Goal: Information Seeking & Learning: Learn about a topic

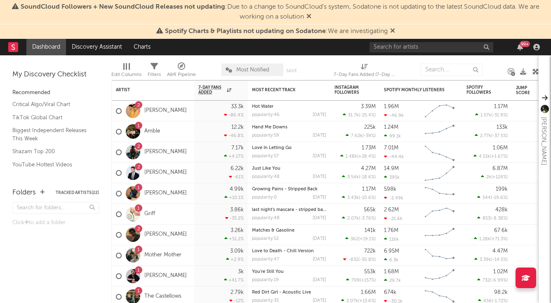
click at [392, 31] on icon at bounding box center [392, 30] width 5 height 7
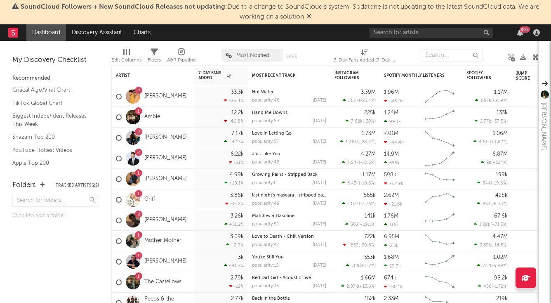
click at [312, 16] on span "SoundCloud Followers + New SoundCloud Releases not updating : Due to a change t…" at bounding box center [275, 12] width 543 height 20
click at [309, 16] on icon at bounding box center [308, 16] width 5 height 7
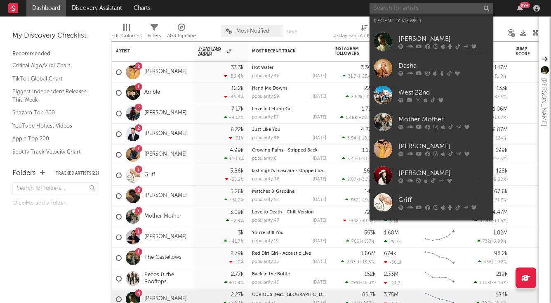
click at [392, 7] on input "text" at bounding box center [431, 8] width 124 height 10
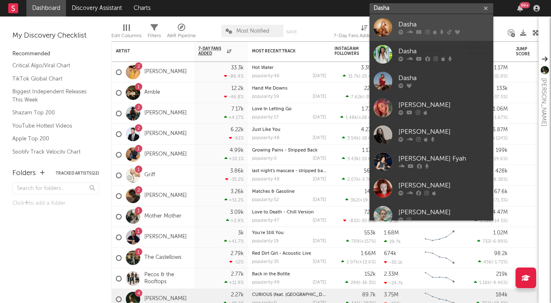
type input "Dasha"
click at [405, 32] on div at bounding box center [443, 32] width 91 height 5
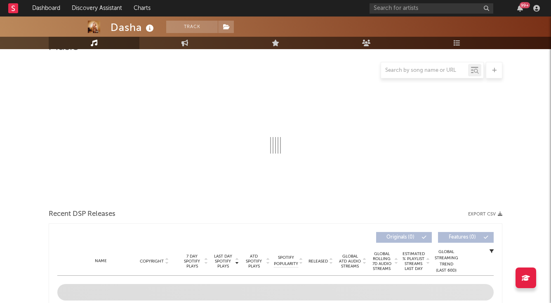
scroll to position [88, 0]
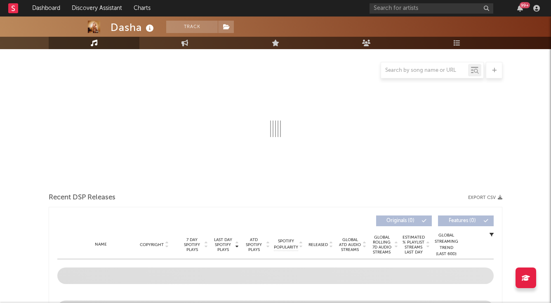
select select "6m"
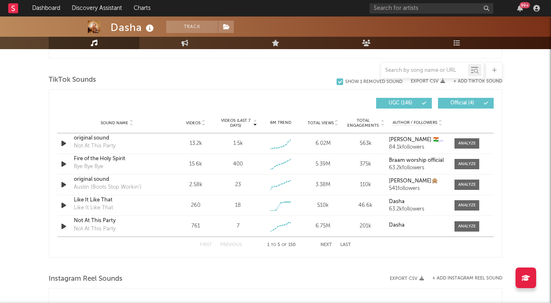
scroll to position [597, 0]
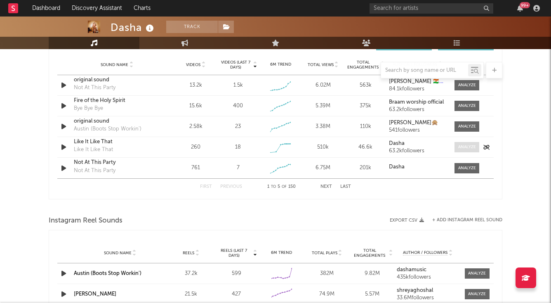
click at [463, 150] on div at bounding box center [467, 147] width 18 height 6
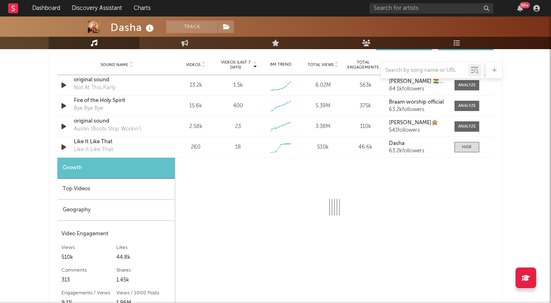
select select "1w"
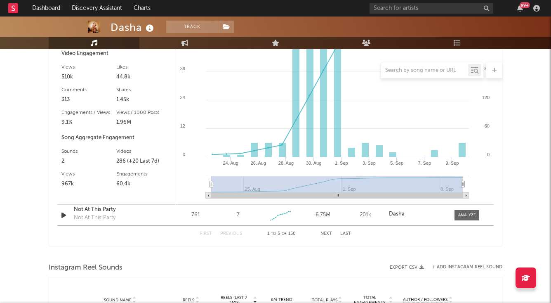
scroll to position [792, 0]
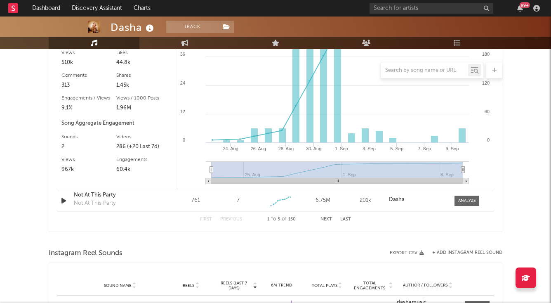
click at [330, 214] on div "First Previous 1 to 5 of 150 Next Last" at bounding box center [275, 219] width 151 height 16
click at [330, 216] on div "First Previous 1 to 5 of 150 Next Last" at bounding box center [275, 219] width 151 height 16
click at [330, 218] on button "Next" at bounding box center [326, 219] width 12 height 5
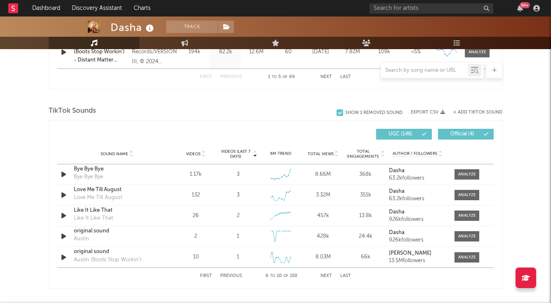
scroll to position [507, 0]
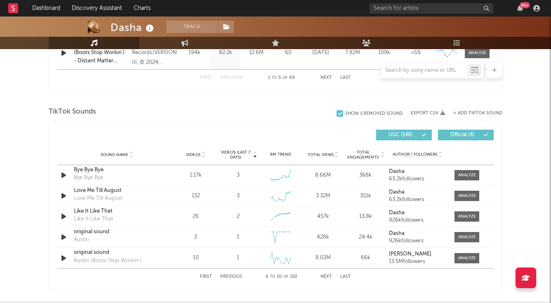
click at [324, 279] on div "First Previous 6 to 10 of 150 Next Last" at bounding box center [275, 276] width 151 height 16
click at [327, 272] on div "First Previous 6 to 10 of 150 Next Last" at bounding box center [275, 276] width 151 height 16
click at [327, 275] on button "Next" at bounding box center [326, 276] width 12 height 5
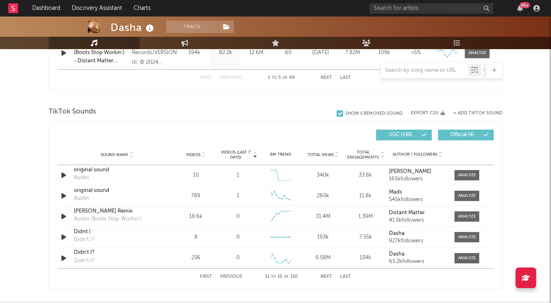
click at [323, 273] on div "First Previous 11 to 15 of 150 Next Last" at bounding box center [275, 276] width 151 height 16
click at [324, 277] on button "Next" at bounding box center [326, 276] width 12 height 5
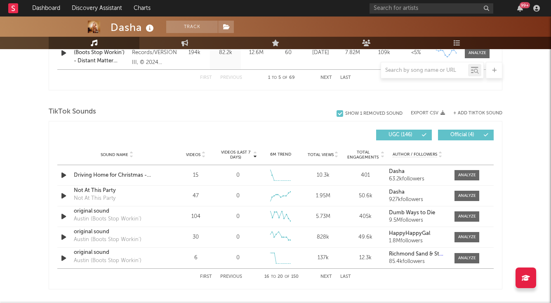
click at [324, 277] on button "Next" at bounding box center [326, 276] width 12 height 5
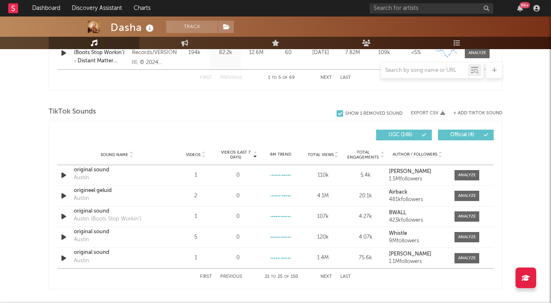
click at [324, 277] on button "Next" at bounding box center [326, 276] width 12 height 5
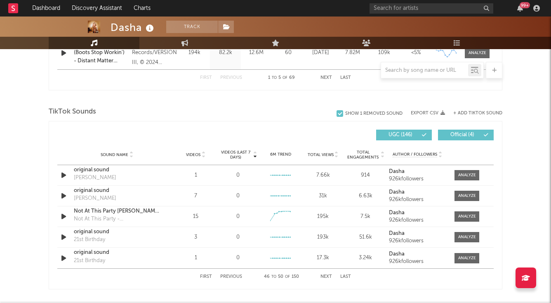
click at [324, 277] on button "Next" at bounding box center [326, 276] width 12 height 5
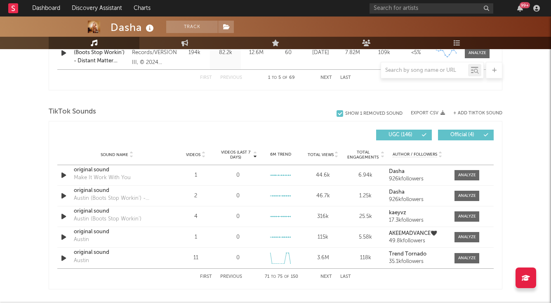
click at [324, 277] on button "Next" at bounding box center [326, 276] width 12 height 5
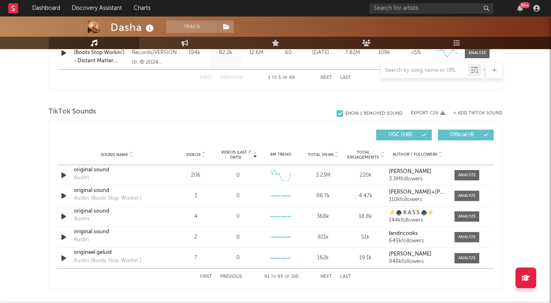
click at [324, 277] on button "Next" at bounding box center [326, 276] width 12 height 5
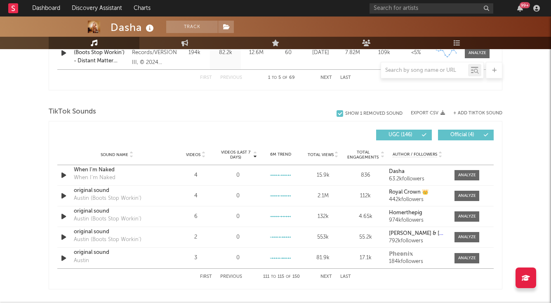
click at [203, 275] on button "First" at bounding box center [206, 276] width 12 height 5
select select "1w"
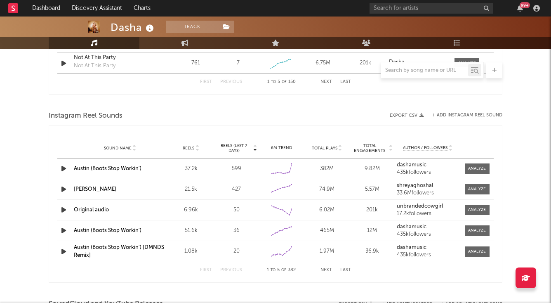
scroll to position [933, 0]
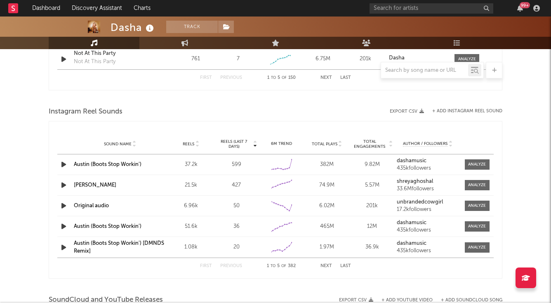
click at [325, 266] on button "Next" at bounding box center [326, 265] width 12 height 5
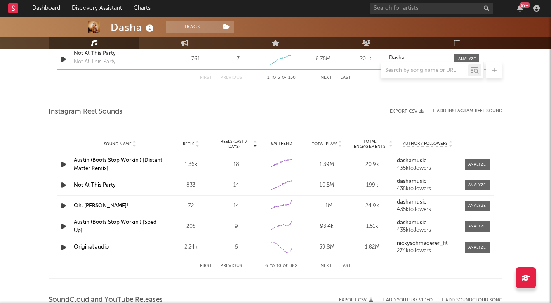
click at [325, 266] on button "Next" at bounding box center [326, 265] width 12 height 5
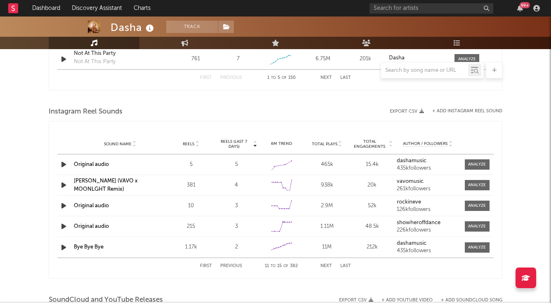
click at [325, 266] on button "Next" at bounding box center [326, 265] width 12 height 5
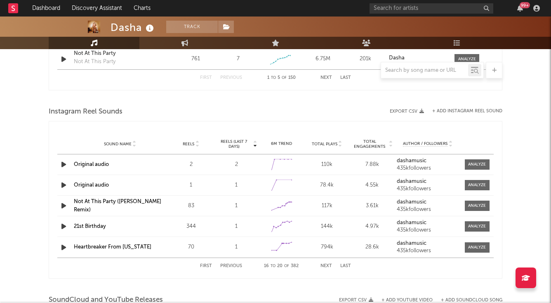
click at [325, 266] on button "Next" at bounding box center [326, 265] width 12 height 5
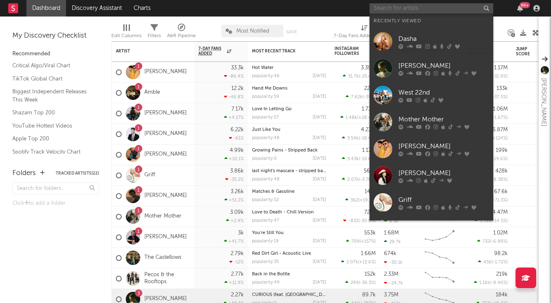
click at [413, 8] on input "text" at bounding box center [431, 8] width 124 height 10
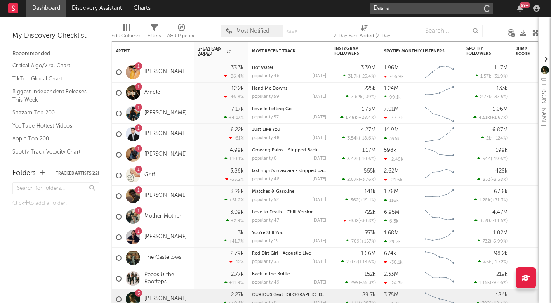
type input "Dasha"
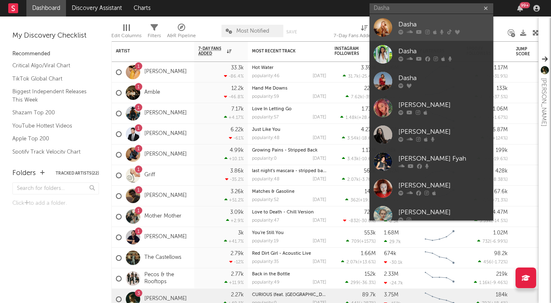
click at [394, 29] on link "Dasha" at bounding box center [431, 27] width 124 height 27
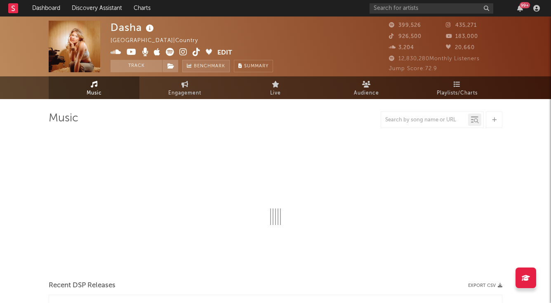
select select "6m"
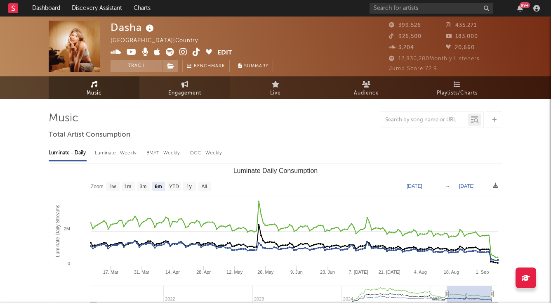
click at [186, 93] on span "Engagement" at bounding box center [184, 93] width 33 height 10
select select "1w"
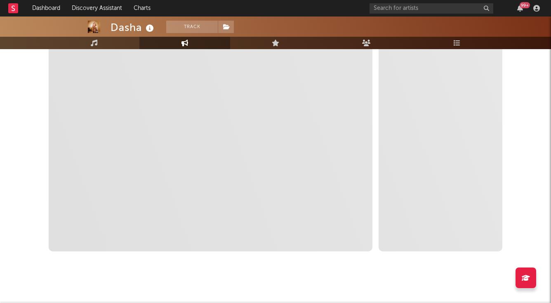
scroll to position [147, 0]
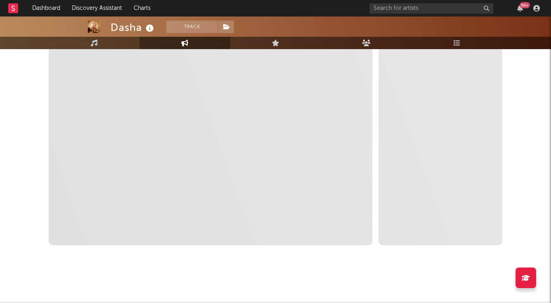
select select "1m"
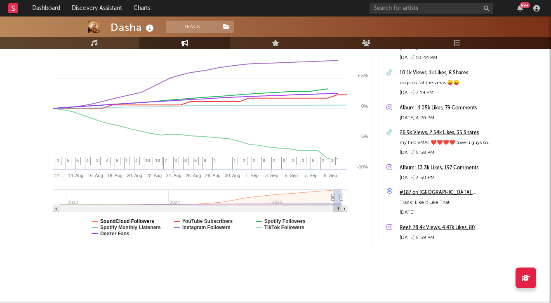
click at [126, 222] on text "SoundCloud Followers" at bounding box center [127, 221] width 54 height 6
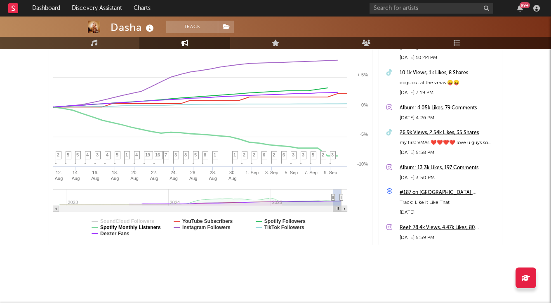
select select "1m"
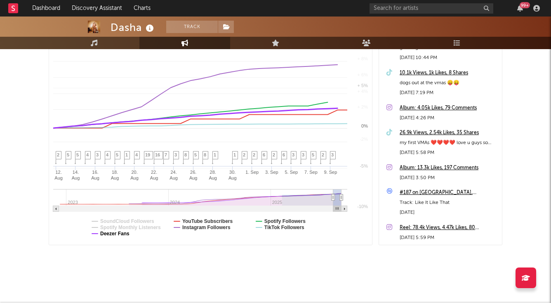
click at [122, 233] on text "Deezer Fans" at bounding box center [114, 233] width 29 height 6
select select "1m"
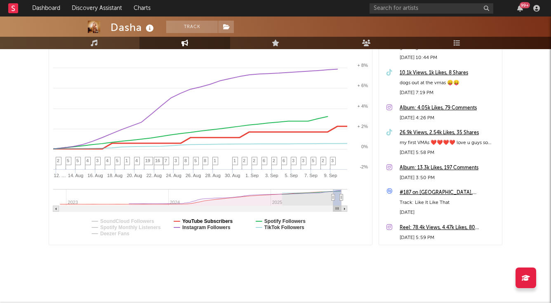
click at [223, 220] on text "YouTube Subscribers" at bounding box center [207, 221] width 51 height 6
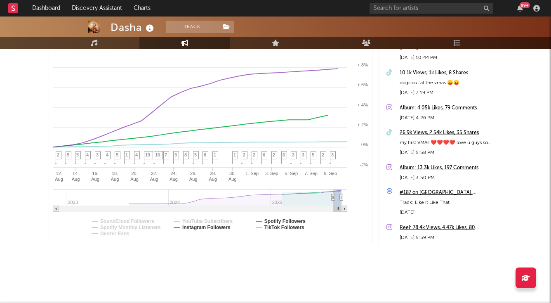
select select "1m"
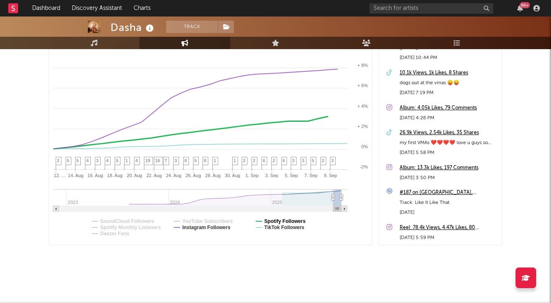
click at [284, 220] on text "Spotify Followers" at bounding box center [284, 221] width 41 height 6
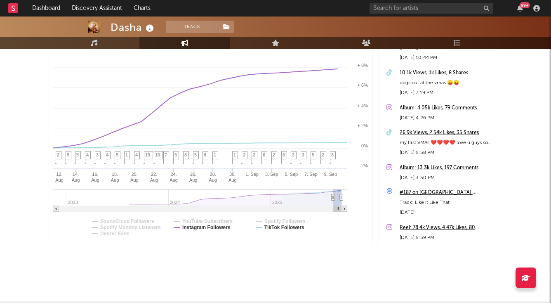
select select "1m"
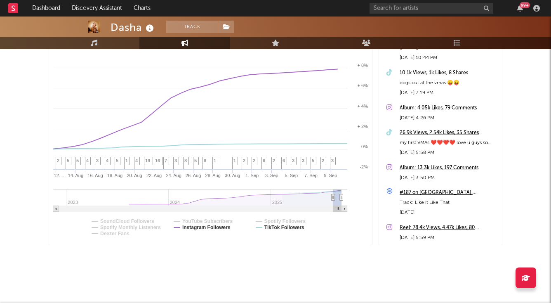
scroll to position [66, 0]
